Goal: Task Accomplishment & Management: Manage account settings

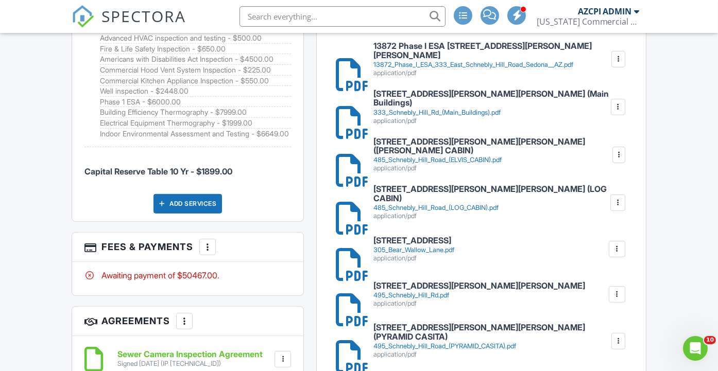
scroll to position [915, 0]
click at [497, 108] on div "333_Schnebly_Hill_Rd_(Main_Buildings).pdf" at bounding box center [491, 112] width 236 height 8
click at [615, 101] on div at bounding box center [618, 106] width 10 height 10
click at [616, 128] on link "Delete" at bounding box center [610, 133] width 38 height 11
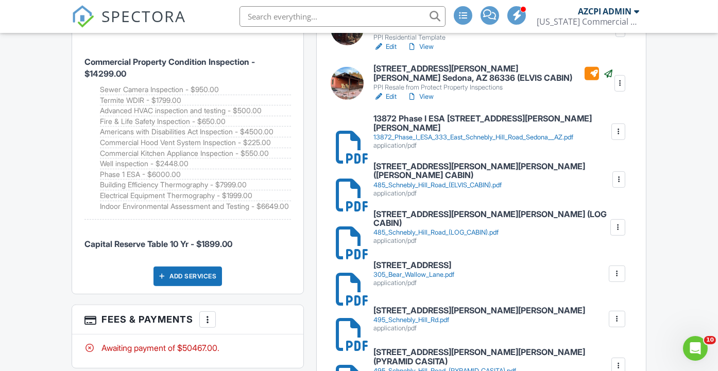
scroll to position [858, 0]
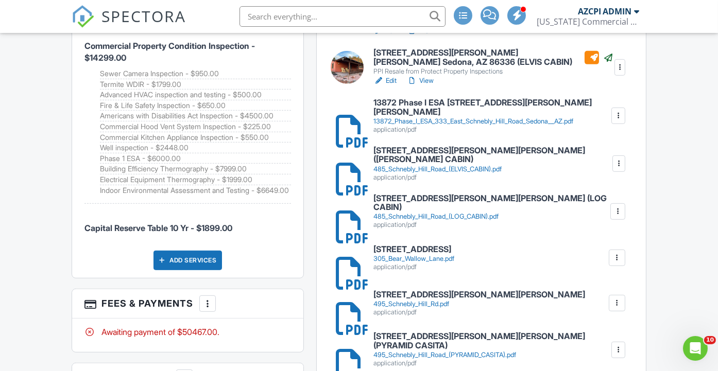
click at [618, 159] on div at bounding box center [618, 164] width 10 height 10
click at [615, 185] on link "Delete" at bounding box center [610, 190] width 38 height 11
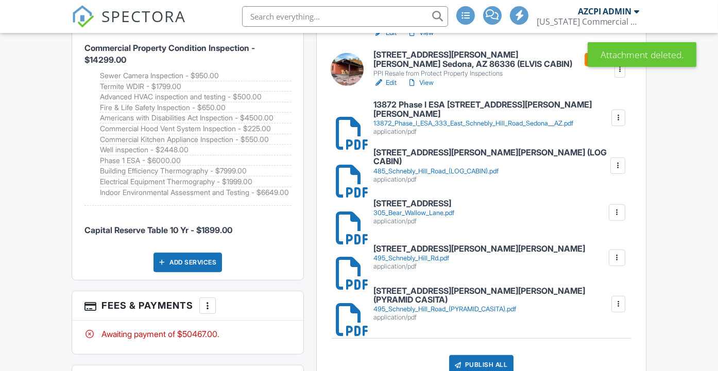
scroll to position [858, 0]
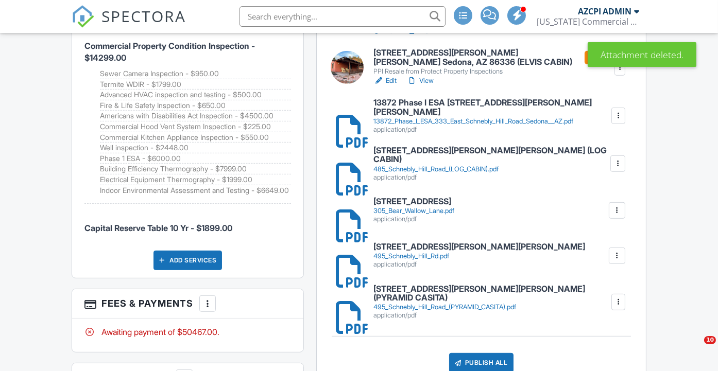
click at [616, 159] on div at bounding box center [617, 164] width 10 height 10
click at [611, 185] on link "Delete" at bounding box center [610, 190] width 38 height 11
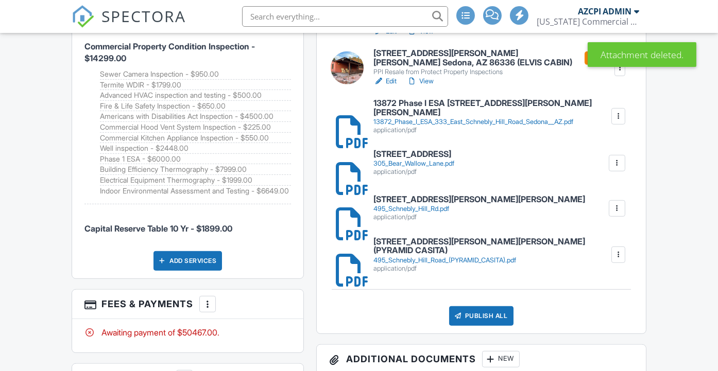
scroll to position [858, 0]
click at [618, 158] on div at bounding box center [617, 163] width 10 height 10
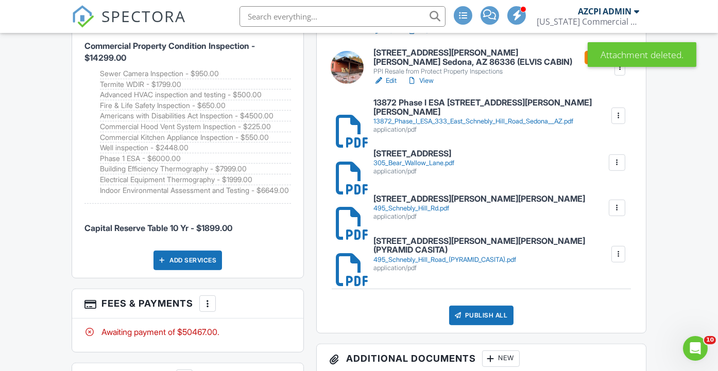
scroll to position [0, 0]
click at [618, 185] on link "Delete" at bounding box center [610, 190] width 38 height 11
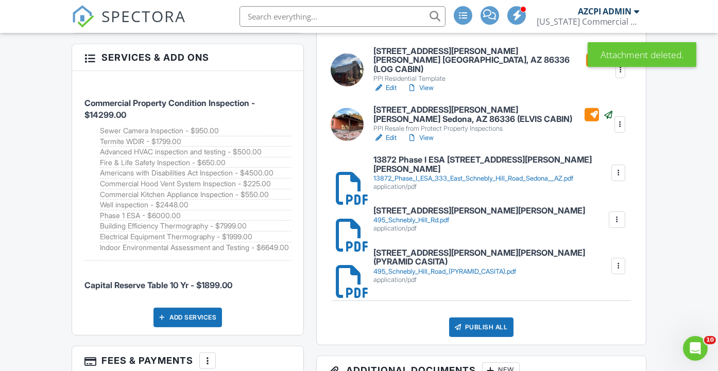
click at [618, 215] on div at bounding box center [617, 220] width 10 height 10
click at [617, 242] on link "Delete" at bounding box center [610, 247] width 38 height 11
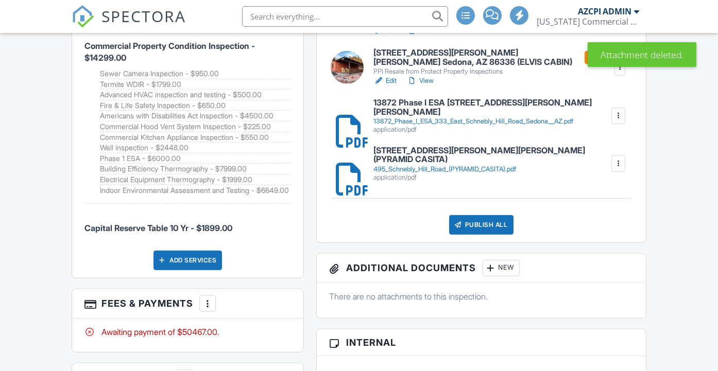
click at [616, 159] on div at bounding box center [618, 164] width 10 height 10
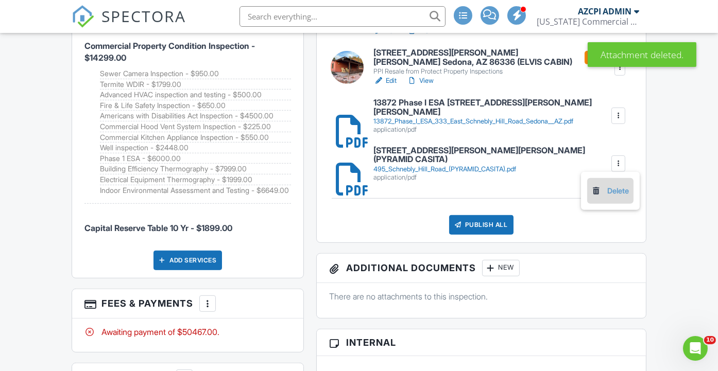
click at [613, 185] on link "Delete" at bounding box center [610, 190] width 38 height 11
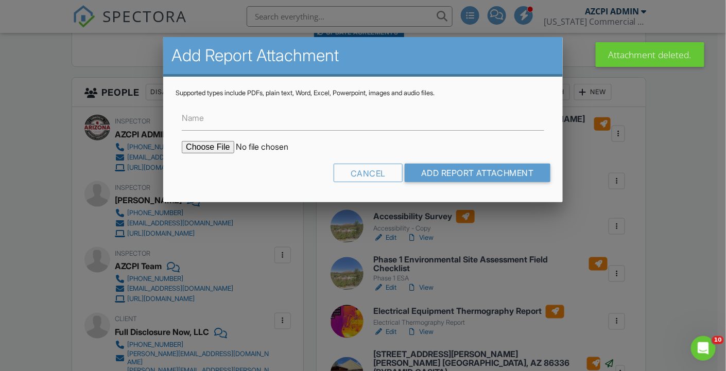
click at [208, 146] on input "file" at bounding box center [269, 147] width 175 height 12
type input "C:\fakepath\WDIR Reports.pdf"
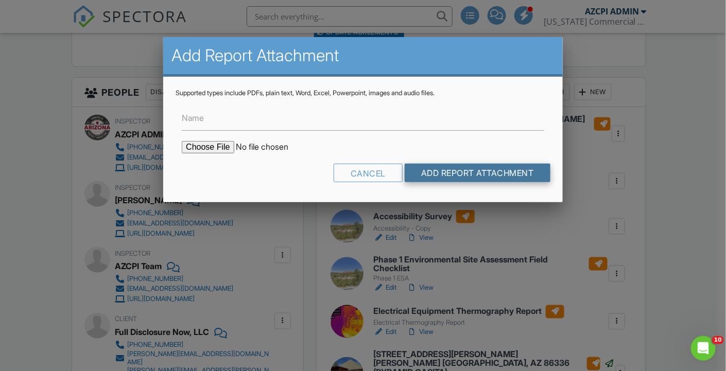
click at [457, 173] on input "Add Report Attachment" at bounding box center [478, 173] width 146 height 19
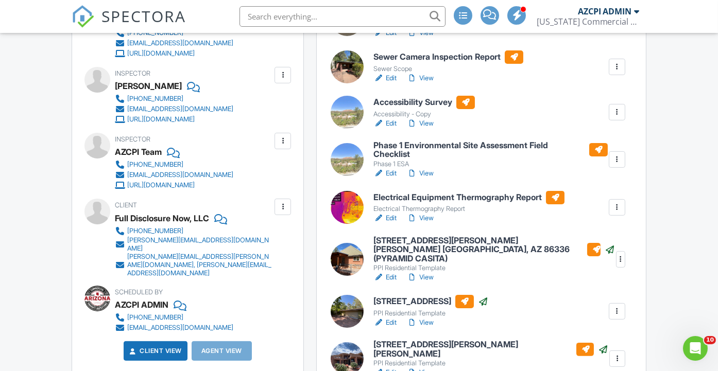
scroll to position [400, 0]
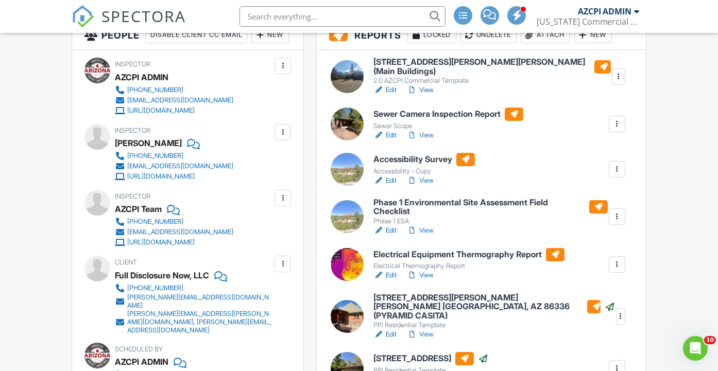
click at [422, 153] on h6 "Accessibility Survey" at bounding box center [423, 159] width 101 height 13
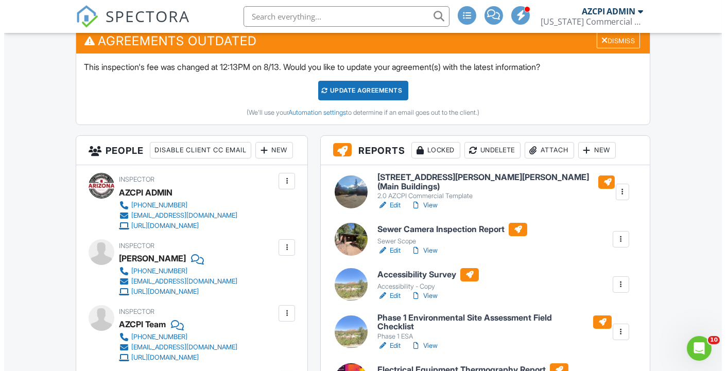
scroll to position [286, 0]
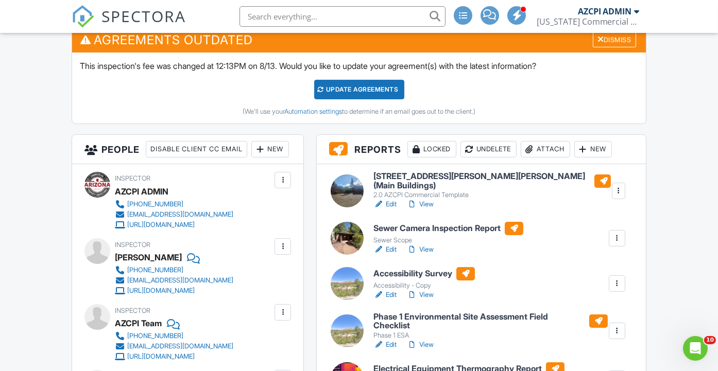
click at [601, 148] on div "New" at bounding box center [593, 149] width 38 height 16
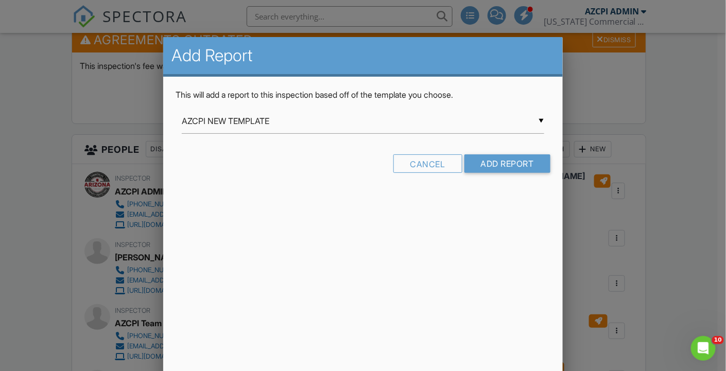
click at [657, 107] on div at bounding box center [363, 181] width 726 height 464
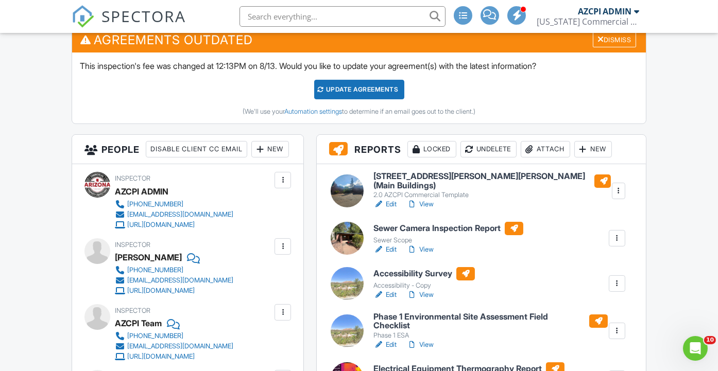
click at [553, 146] on div "Attach" at bounding box center [544, 149] width 49 height 16
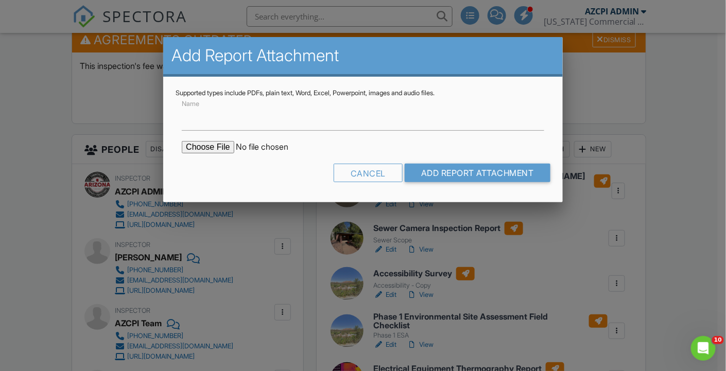
click at [197, 144] on input "file" at bounding box center [269, 147] width 175 height 12
type input "C:\fakepath\Capital Reserve Table 333 Schnebly Hill Rd Sedona.xlsx"
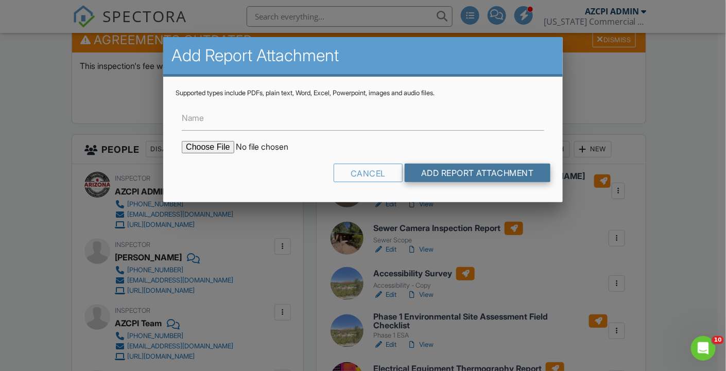
click at [468, 175] on input "Add Report Attachment" at bounding box center [478, 173] width 146 height 19
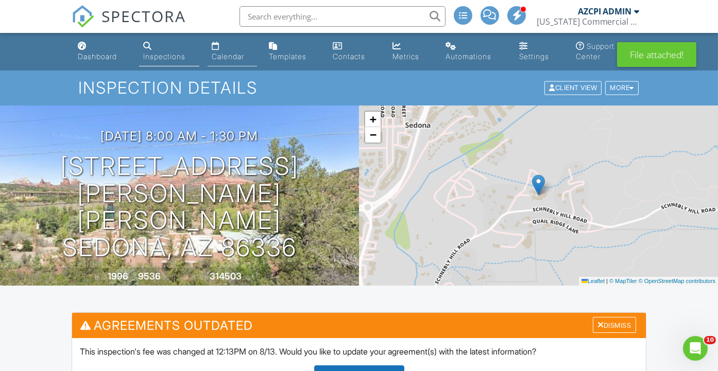
click at [226, 59] on div "Calendar" at bounding box center [228, 56] width 32 height 9
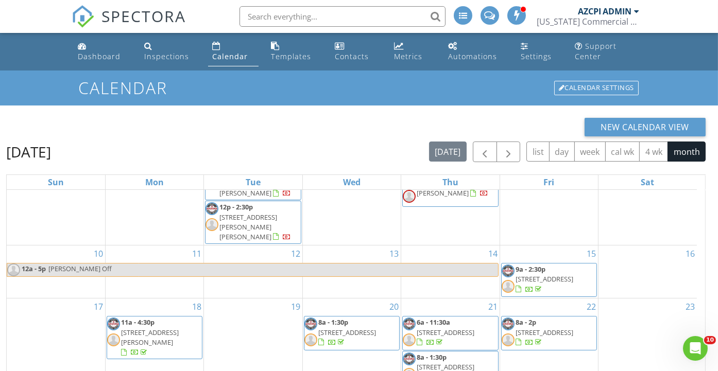
scroll to position [292, 0]
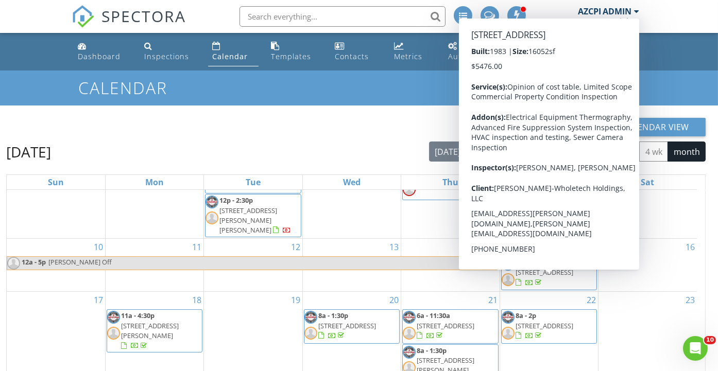
click at [548, 321] on span "2844 W Deer Valley Rd, Phoenix 85027" at bounding box center [544, 325] width 58 height 9
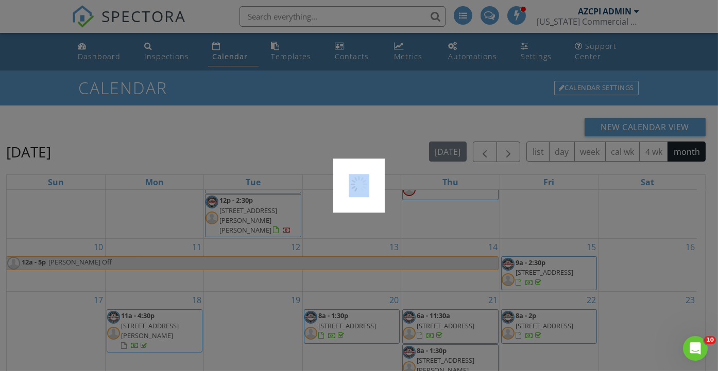
click at [548, 284] on div at bounding box center [359, 185] width 718 height 371
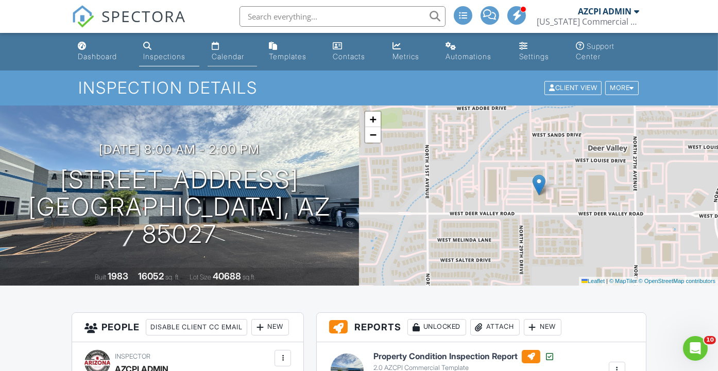
click at [228, 58] on div "Calendar" at bounding box center [228, 56] width 32 height 9
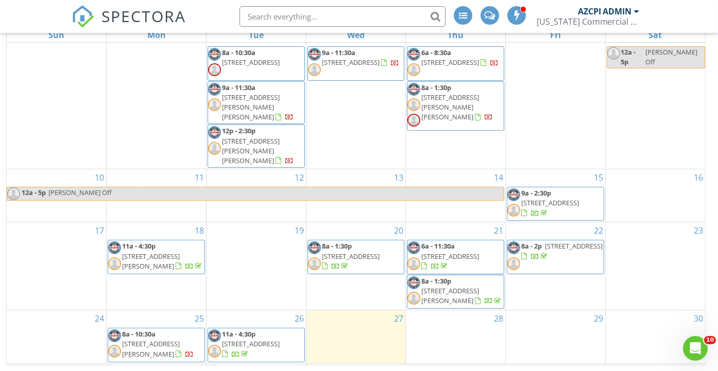
scroll to position [229, 0]
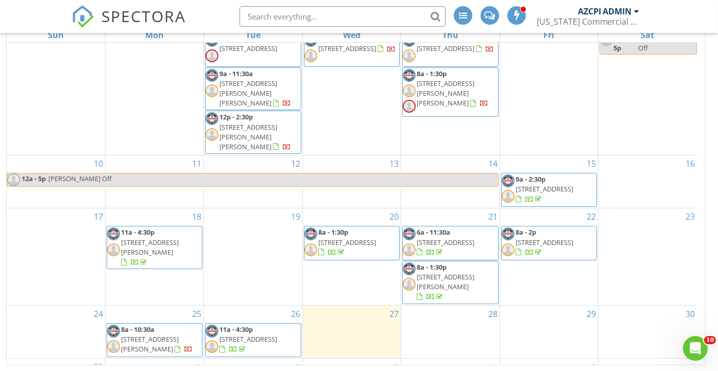
click at [174, 238] on span "21137 E Rittenhouse Rd, Queen Creek 85142" at bounding box center [150, 247] width 58 height 19
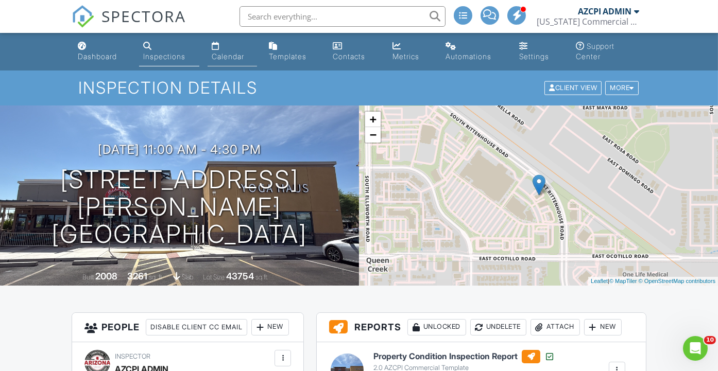
click at [235, 59] on div "Calendar" at bounding box center [228, 56] width 32 height 9
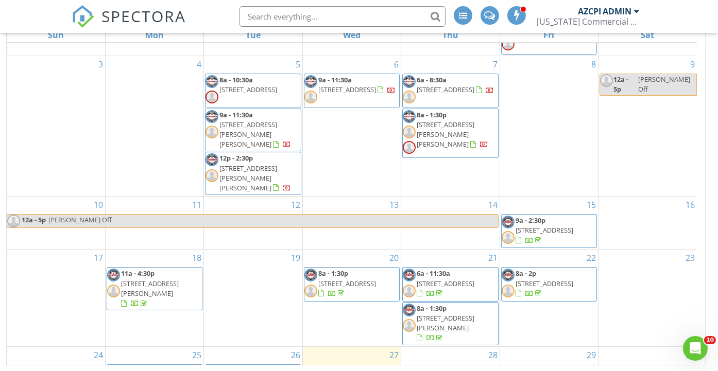
scroll to position [171, 0]
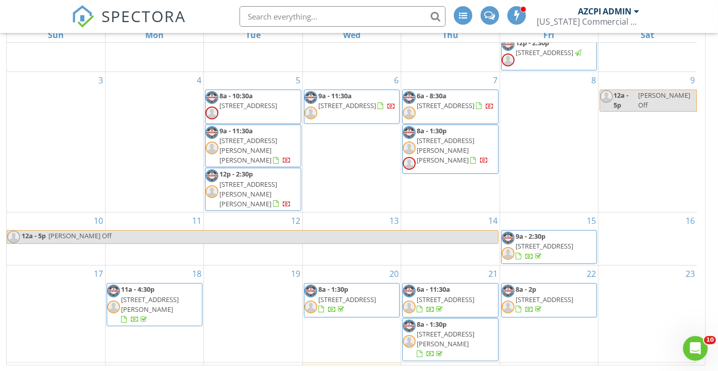
click at [360, 295] on span "[STREET_ADDRESS]" at bounding box center [347, 299] width 58 height 9
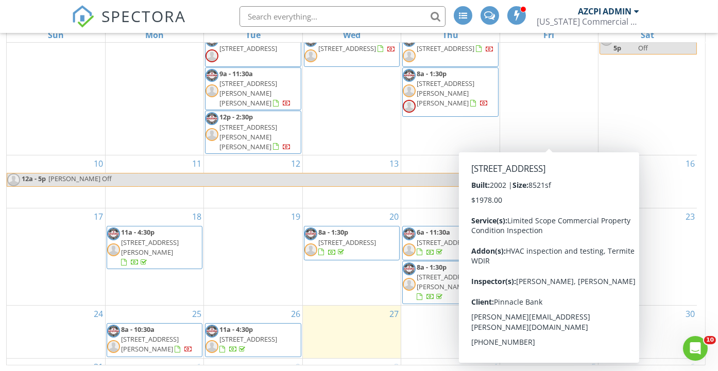
scroll to position [286, 0]
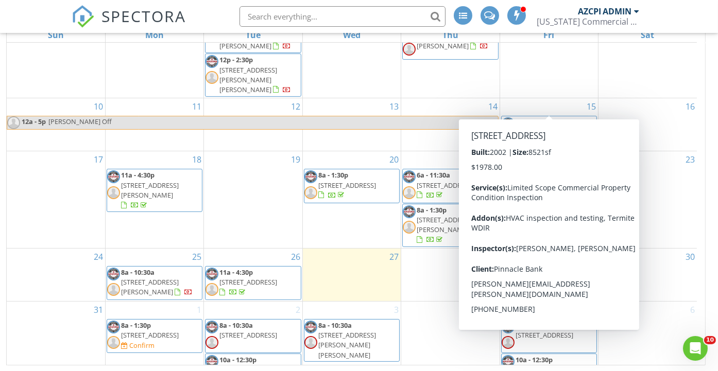
click at [710, 161] on div "New Calendar View [DATE] [DATE] list day week cal wk 4 wk month Sun Mon Tue Wed…" at bounding box center [358, 168] width 705 height 395
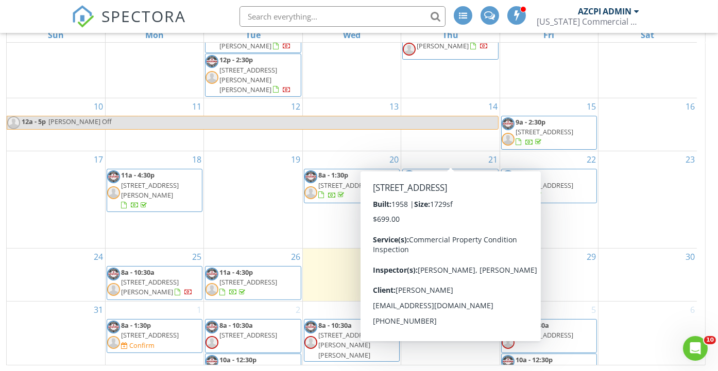
click at [709, 101] on div "New Calendar View [DATE] [DATE] list day week cal wk 4 wk month Sun Mon Tue Wed…" at bounding box center [358, 168] width 705 height 395
